Goal: Transaction & Acquisition: Purchase product/service

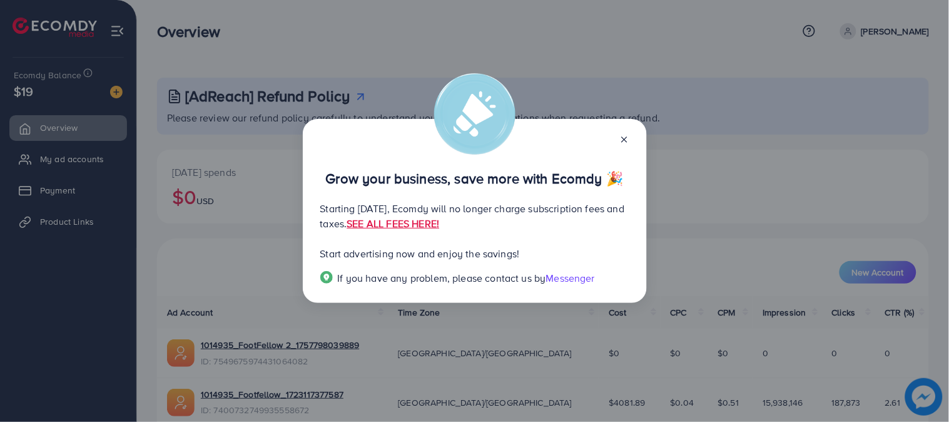
click at [621, 132] on div at bounding box center [619, 138] width 20 height 14
click at [621, 140] on icon at bounding box center [624, 140] width 10 height 10
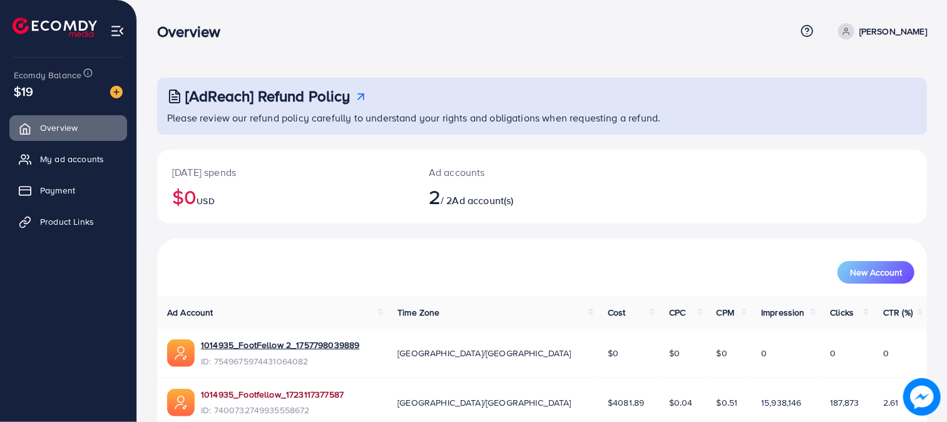
click at [338, 392] on link "1014935_Footfellow_1723117377587" at bounding box center [272, 394] width 143 height 13
click at [284, 399] on link "1014935_Footfellow_1723117377587" at bounding box center [272, 394] width 143 height 13
click at [71, 186] on span "Payment" at bounding box center [60, 190] width 35 height 13
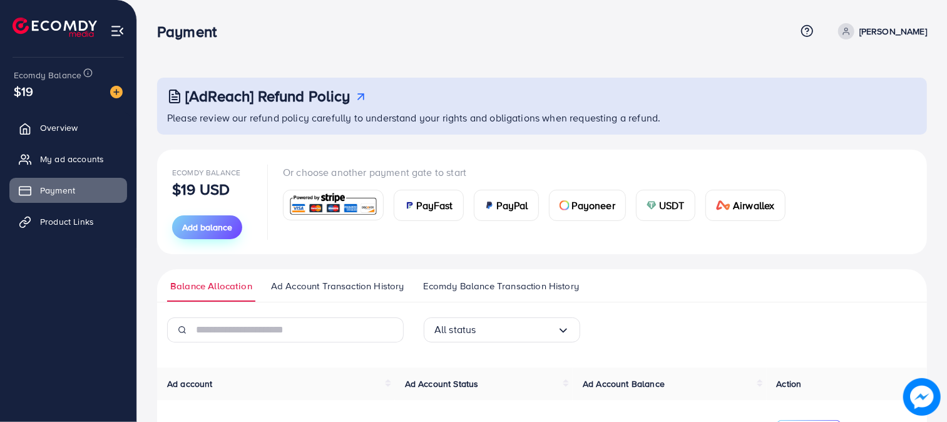
click at [183, 224] on span "Add balance" at bounding box center [207, 227] width 50 height 13
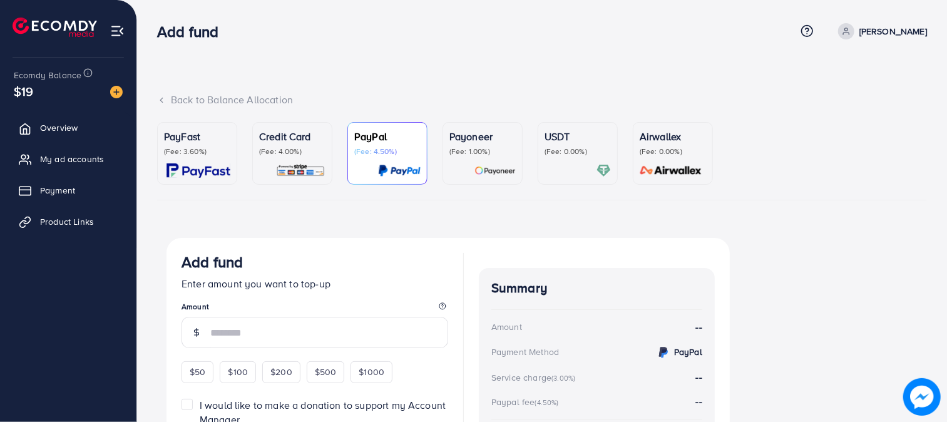
click at [194, 122] on link "PayFast (Fee: 3.60%)" at bounding box center [197, 153] width 80 height 63
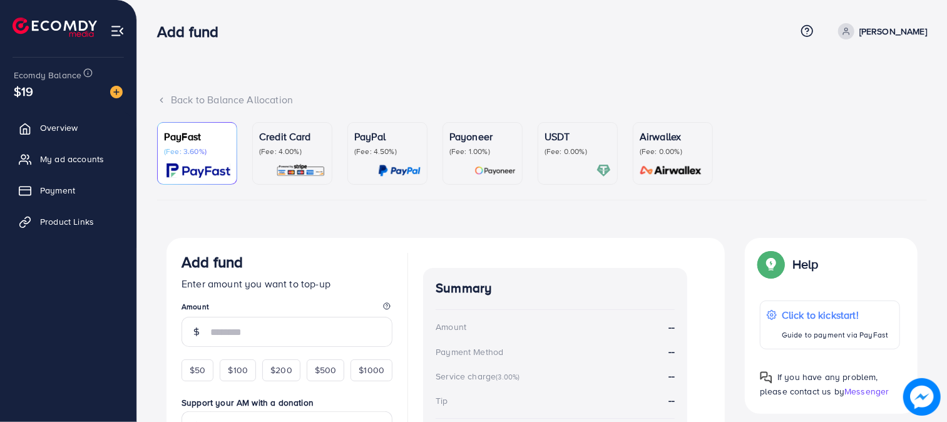
click at [275, 160] on div "Credit Card (Fee: 4.00%)" at bounding box center [292, 153] width 66 height 49
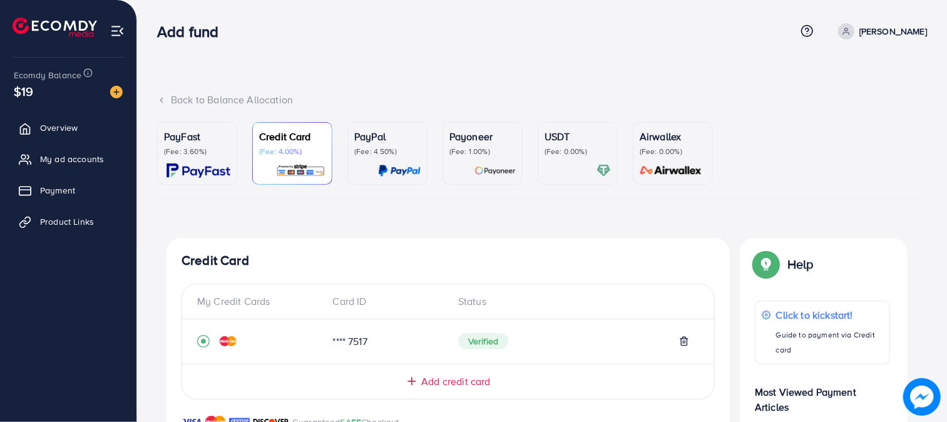
click at [522, 165] on link "Payoneer (Fee: 1.00%)" at bounding box center [482, 153] width 80 height 63
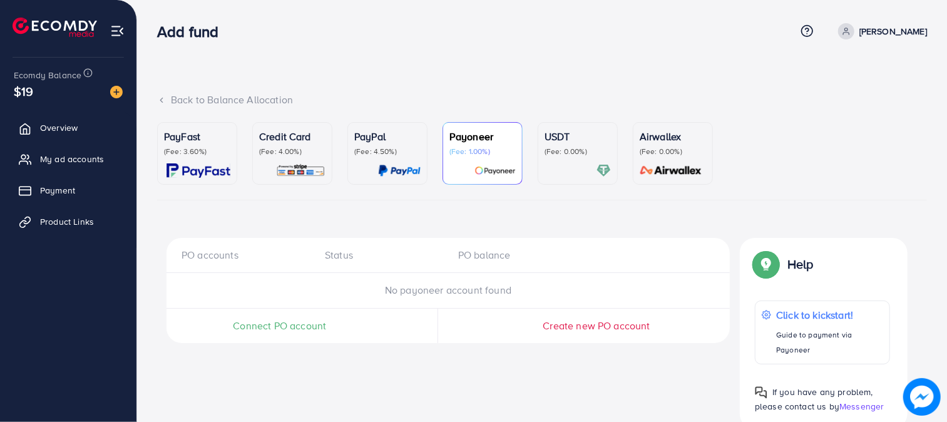
click at [568, 168] on div at bounding box center [577, 170] width 66 height 14
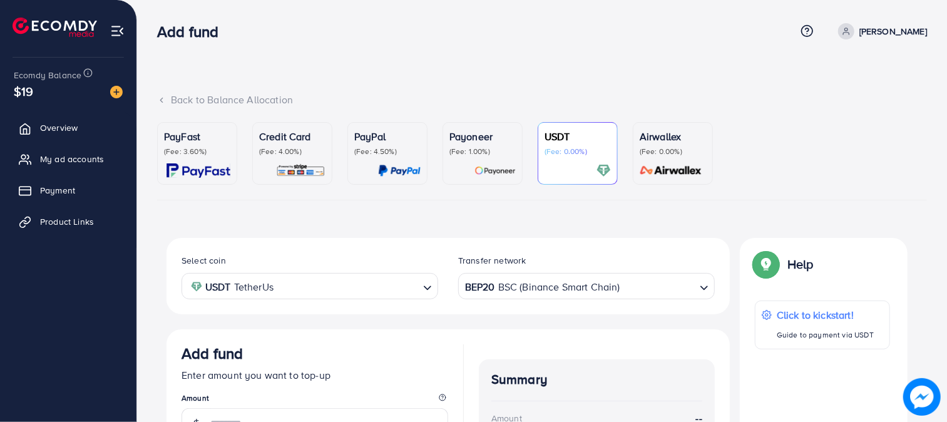
click at [634, 166] on link "Airwallex (Fee: 0.00%)" at bounding box center [673, 153] width 80 height 63
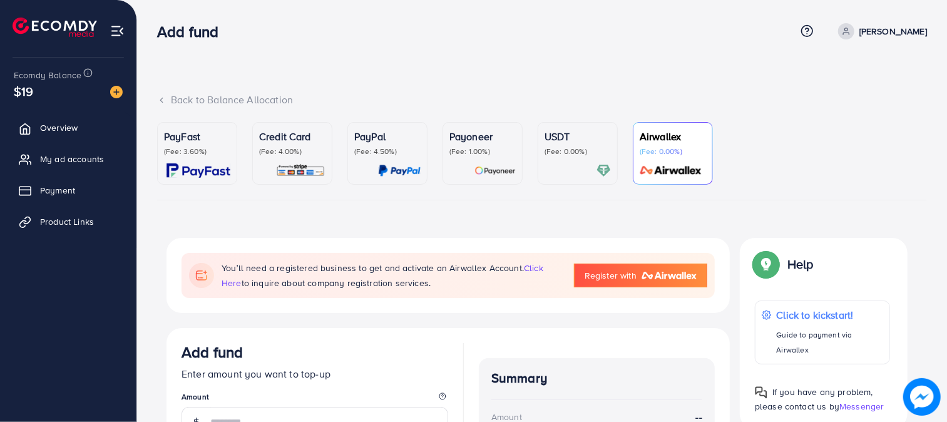
click at [147, 152] on div "PayFast (Fee: 3.60%) Credit Card (Fee: 4.00%) PayPal (Fee: 4.50%) Payoneer (Fee…" at bounding box center [542, 367] width 790 height 491
click at [177, 159] on div "PayFast (Fee: 3.60%)" at bounding box center [197, 153] width 66 height 49
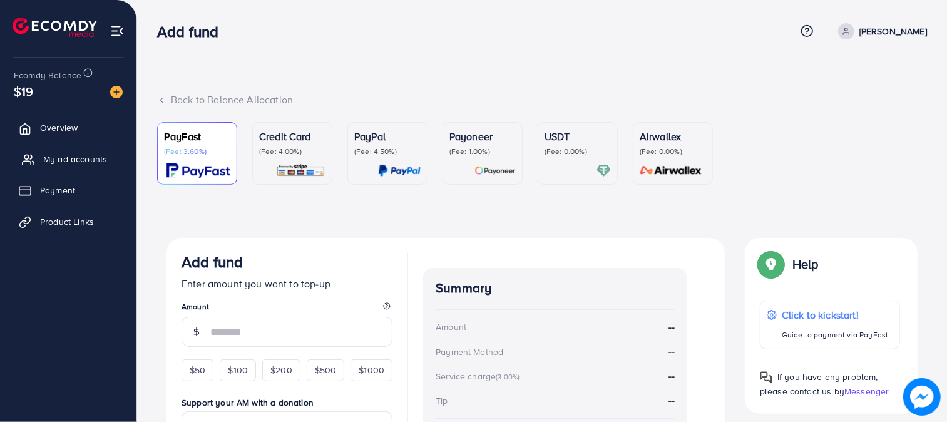
click at [64, 155] on span "My ad accounts" at bounding box center [75, 159] width 64 height 13
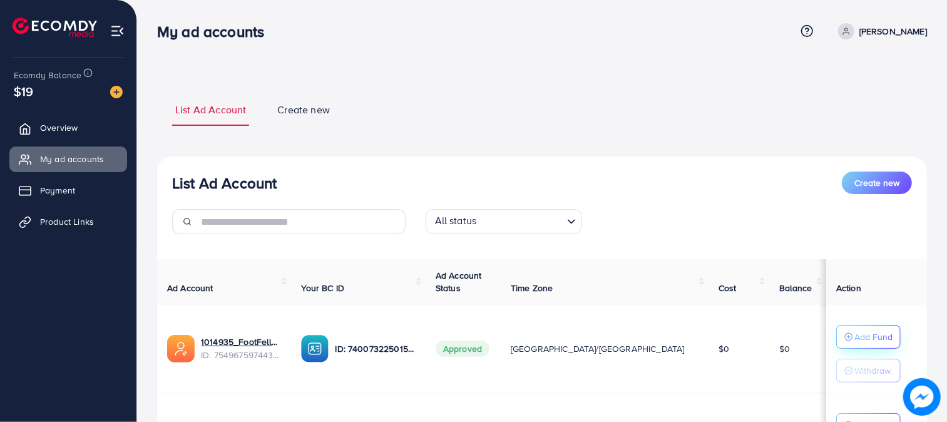
click at [854, 340] on p "Add Fund" at bounding box center [873, 336] width 38 height 15
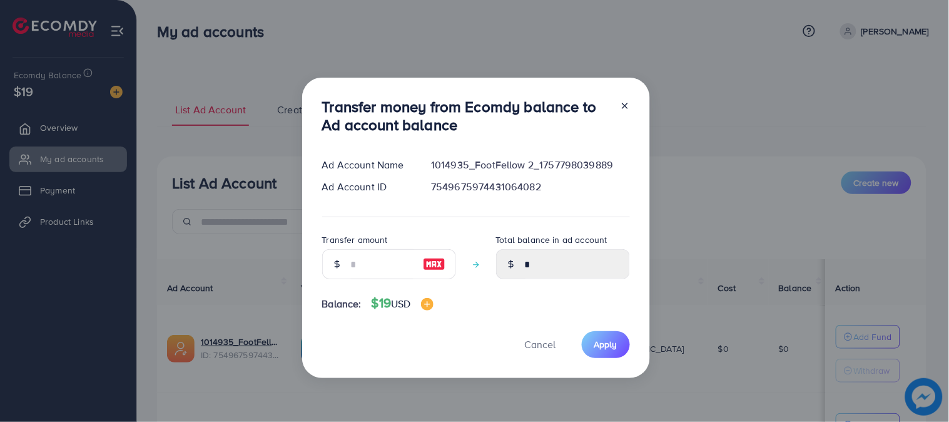
click at [631, 101] on div "Transfer money from Ecomdy balance to Ad account balance Ad Account Name 101493…" at bounding box center [476, 228] width 348 height 300
click at [630, 102] on div "Transfer money from Ecomdy balance to Ad account balance Ad Account Name 101493…" at bounding box center [476, 228] width 348 height 300
click at [621, 102] on icon at bounding box center [625, 106] width 10 height 10
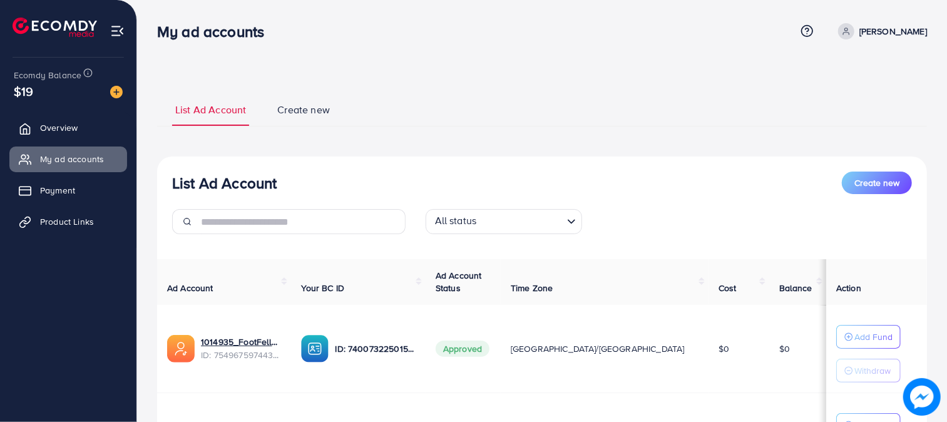
scroll to position [149, 0]
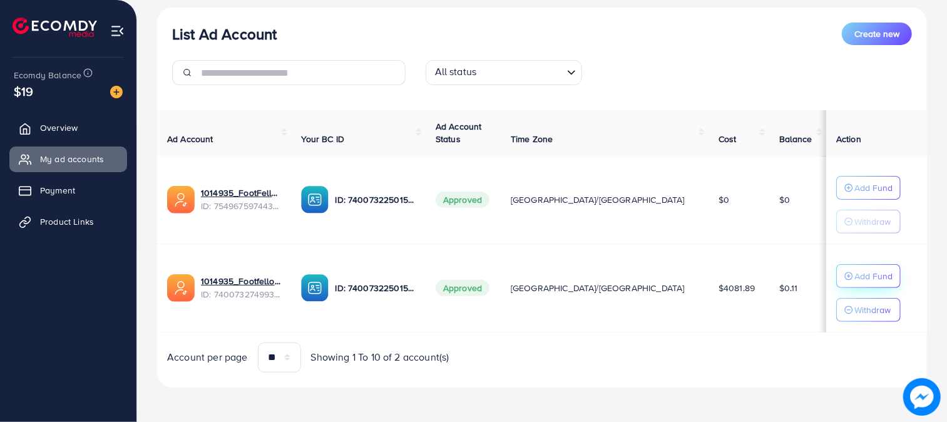
click at [855, 282] on p "Add Fund" at bounding box center [873, 275] width 38 height 15
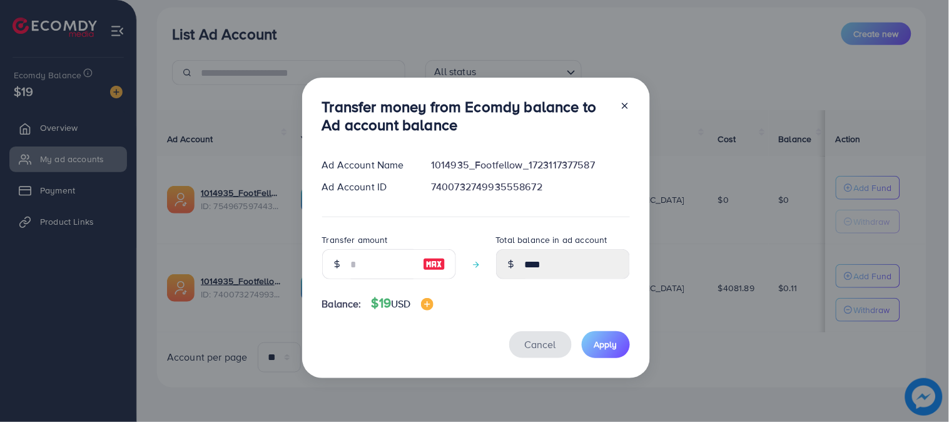
click at [536, 337] on span "Cancel" at bounding box center [540, 344] width 31 height 14
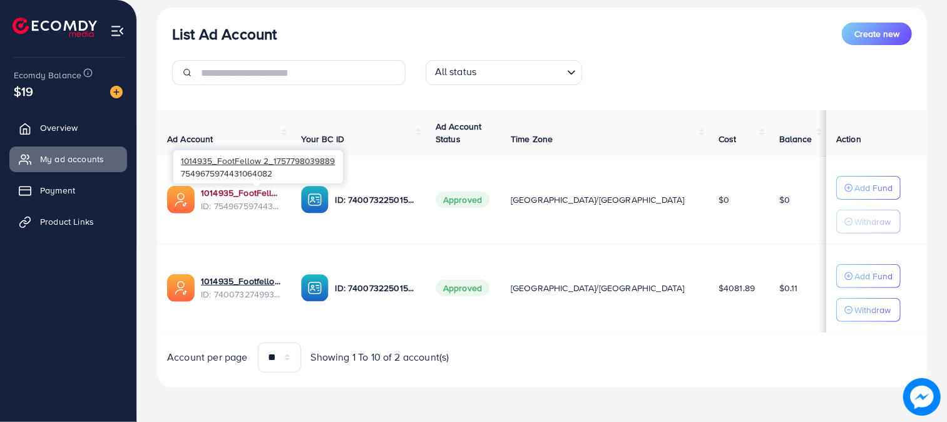
click at [263, 188] on link "1014935_FootFellow 2_1757798039889" at bounding box center [241, 192] width 80 height 13
click at [21, 196] on link "Payment" at bounding box center [68, 190] width 118 height 25
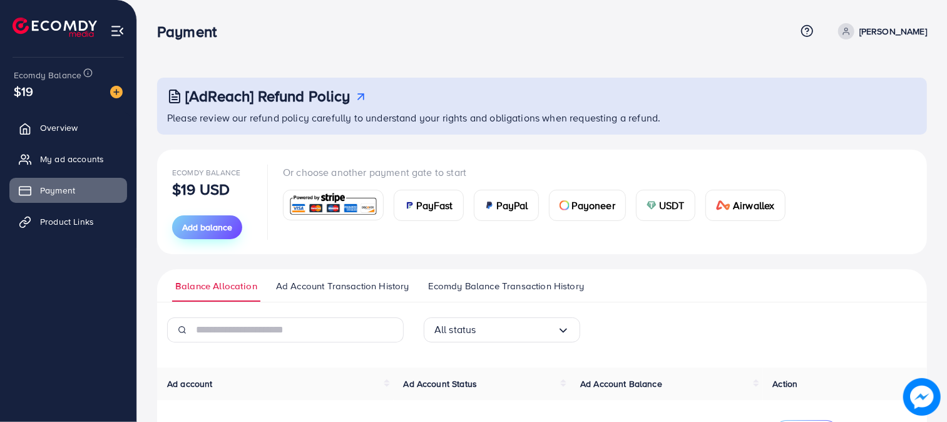
click at [223, 224] on span "Add balance" at bounding box center [207, 227] width 50 height 13
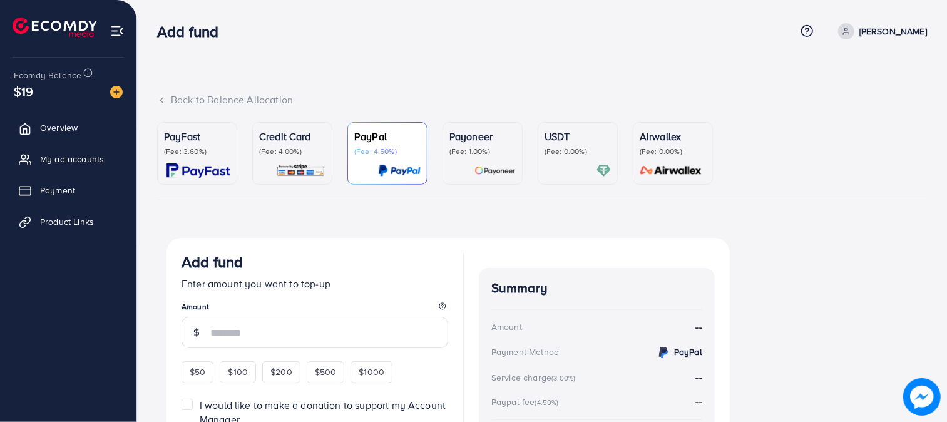
click at [192, 113] on div "Back to Balance Allocation" at bounding box center [542, 107] width 770 height 29
click at [181, 148] on p "(Fee: 3.60%)" at bounding box center [197, 151] width 66 height 10
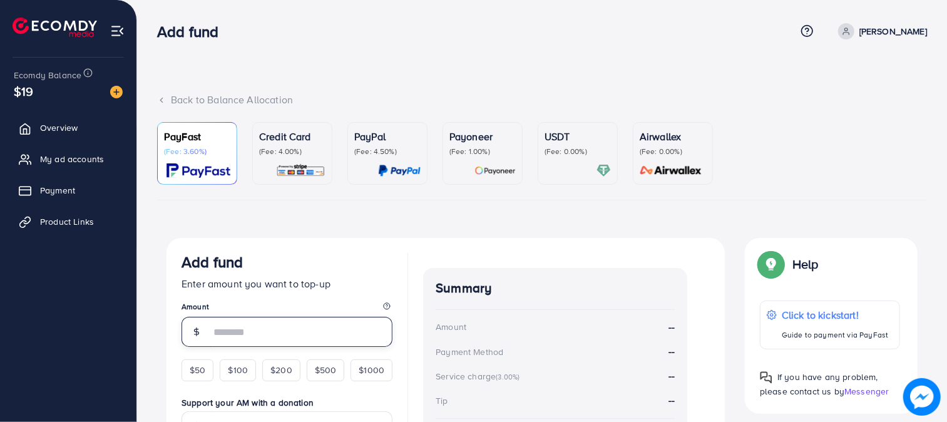
click at [222, 330] on input "number" at bounding box center [301, 332] width 182 height 30
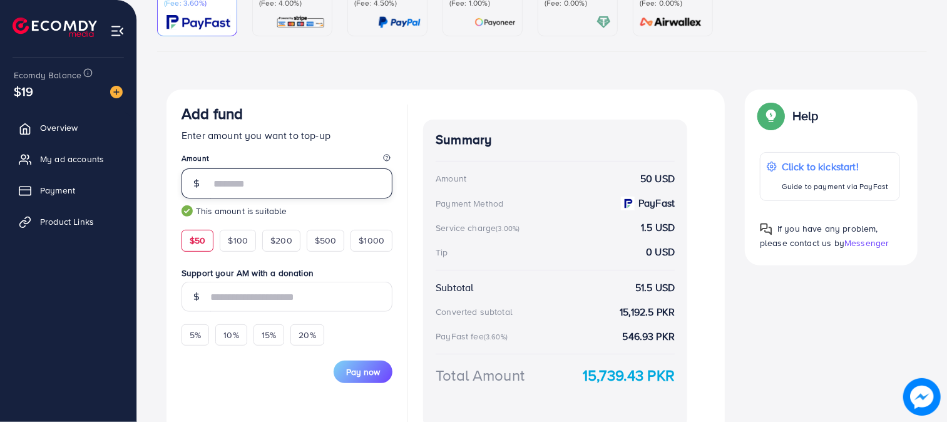
scroll to position [215, 0]
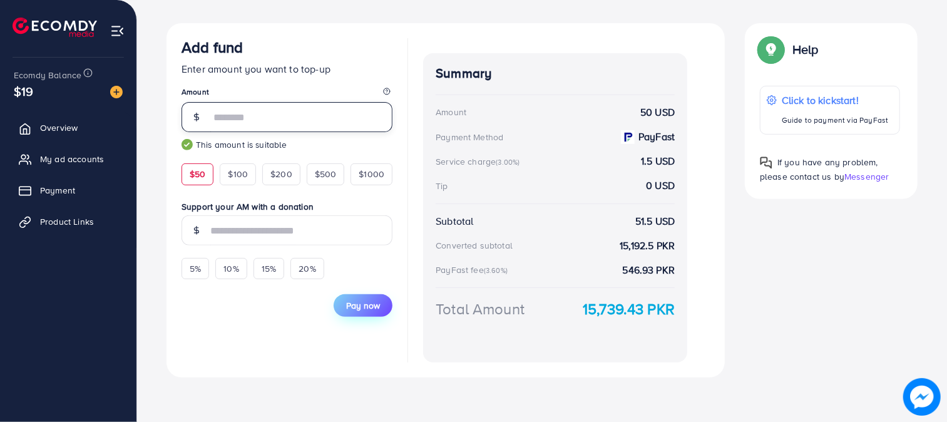
type input "**"
click at [364, 298] on button "Pay now" at bounding box center [363, 305] width 59 height 23
